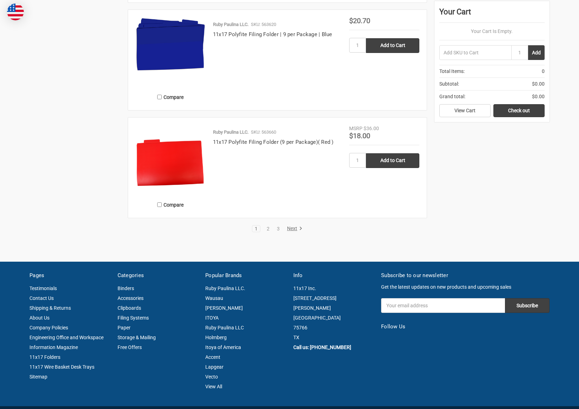
scroll to position [1525, 0]
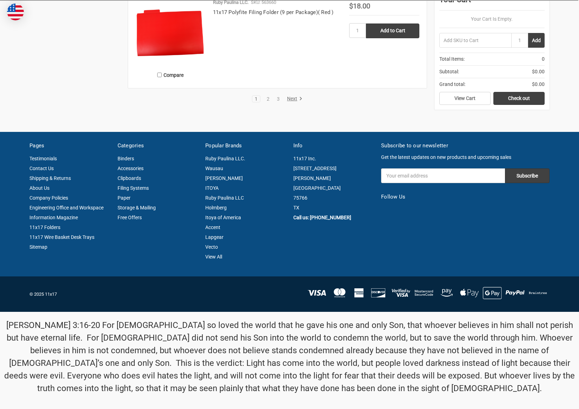
click at [295, 101] on link "Next" at bounding box center [294, 99] width 18 height 6
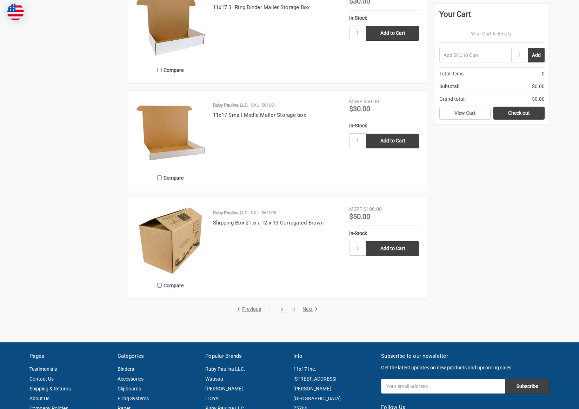
scroll to position [1298, 0]
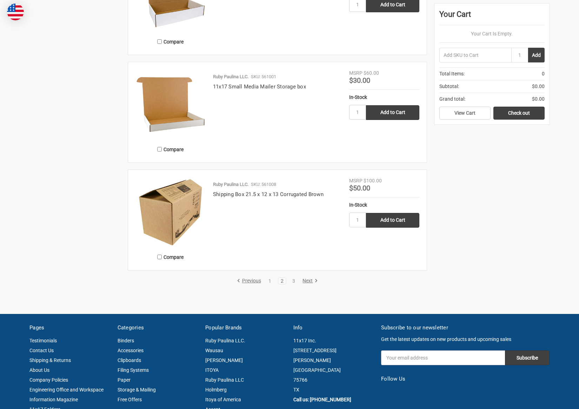
click at [309, 279] on link "Next" at bounding box center [309, 281] width 18 height 6
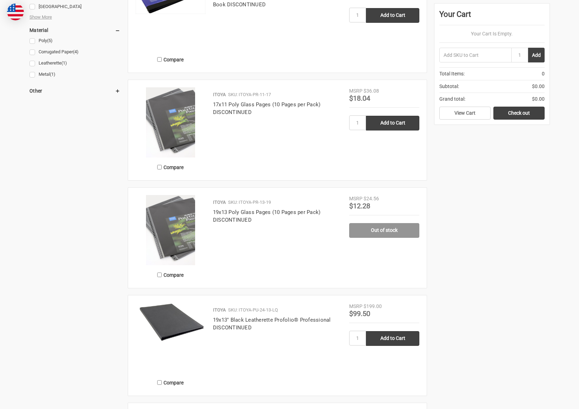
scroll to position [772, 0]
